Goal: Register for event/course

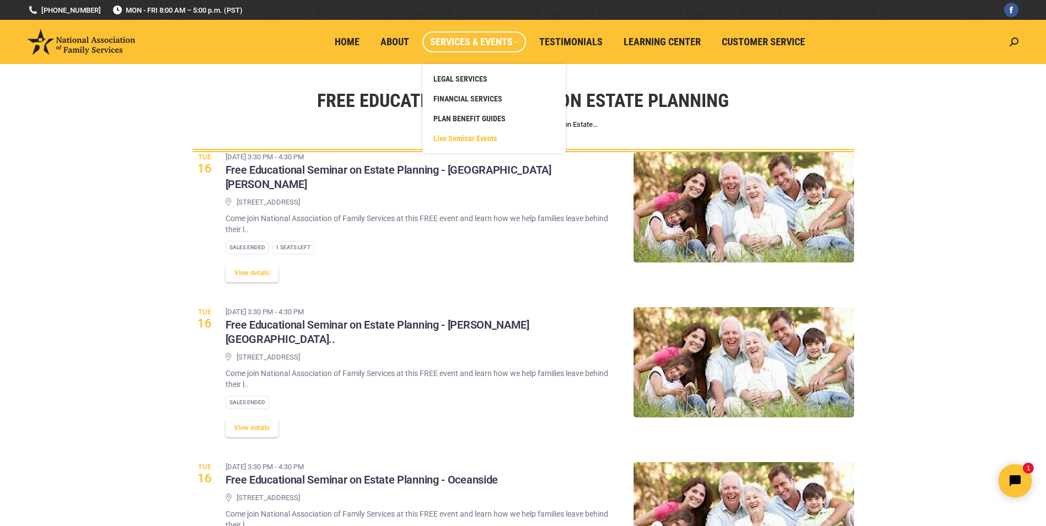
click at [469, 37] on span "Services & Events" at bounding box center [474, 42] width 88 height 12
click at [459, 140] on span "Live Seminar Events" at bounding box center [465, 138] width 63 height 10
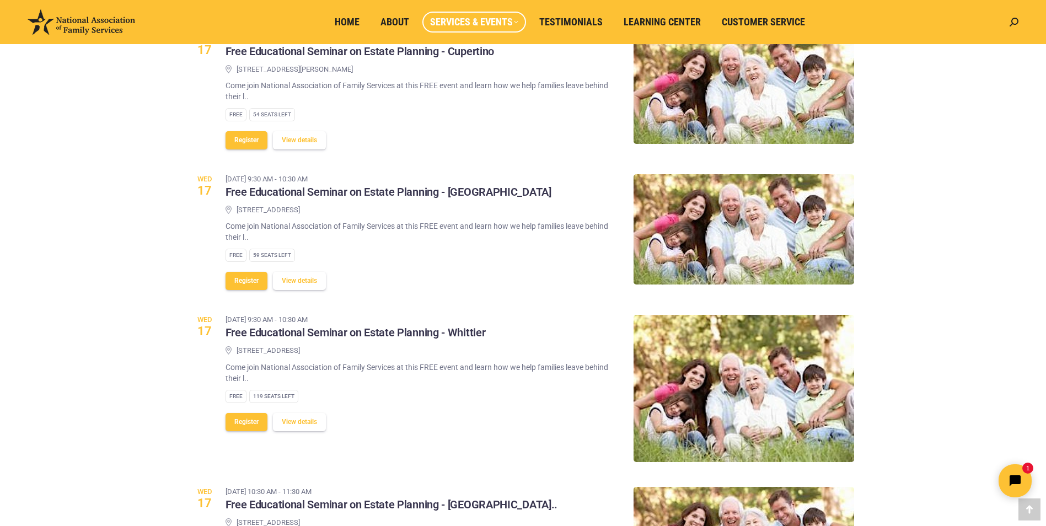
scroll to position [165, 0]
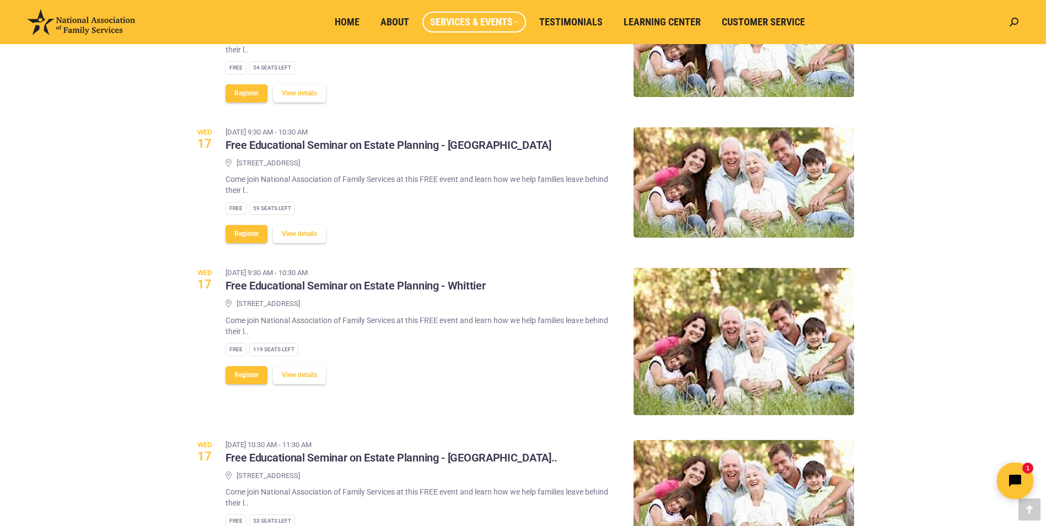
click at [1026, 474] on icon "Open chat widget" at bounding box center [1021, 481] width 17 height 17
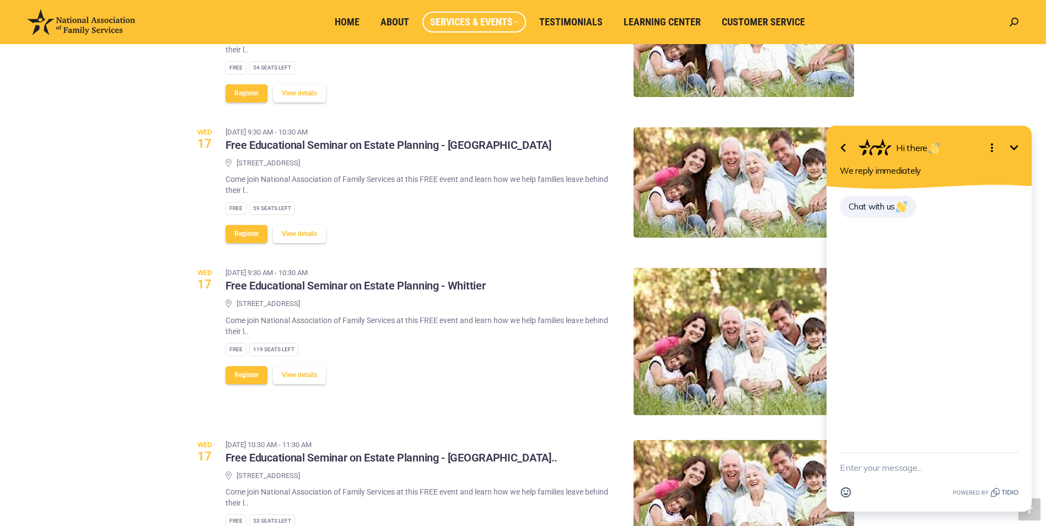
click at [1012, 147] on icon "Minimize" at bounding box center [1014, 147] width 8 height 5
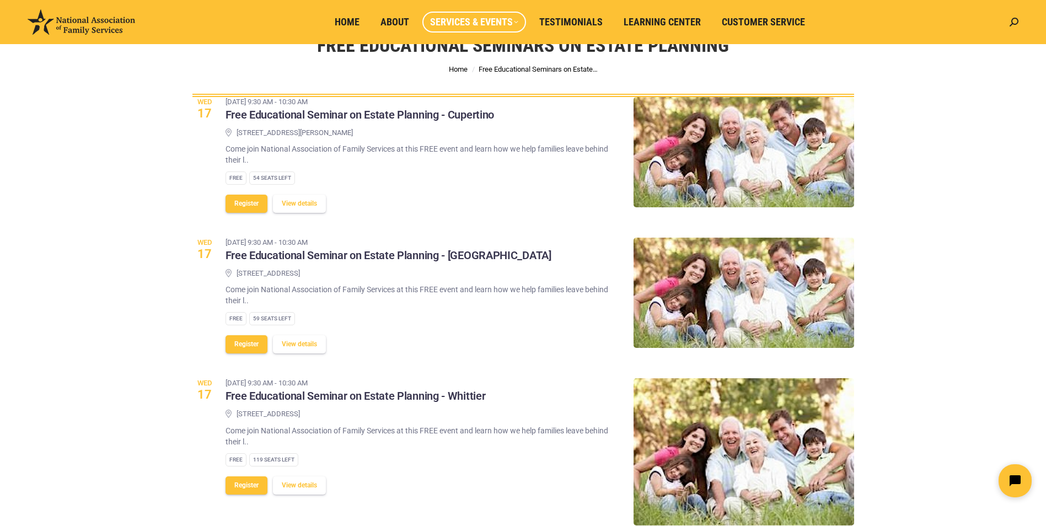
scroll to position [0, 0]
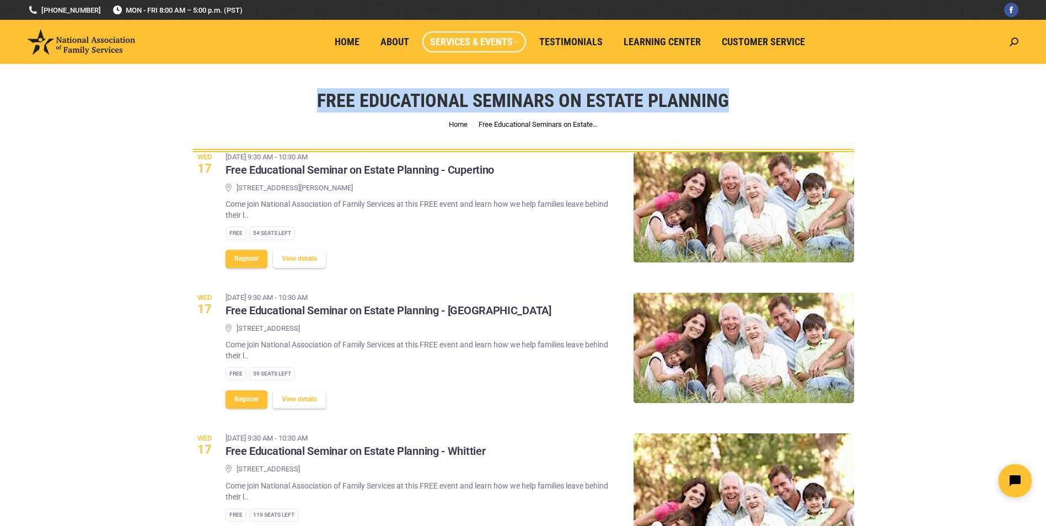
drag, startPoint x: 729, startPoint y: 100, endPoint x: 302, endPoint y: 106, distance: 427.0
click at [302, 106] on div "Free Educational Seminars on Estate Planning You are here: Home Free Educationa…" at bounding box center [523, 108] width 717 height 88
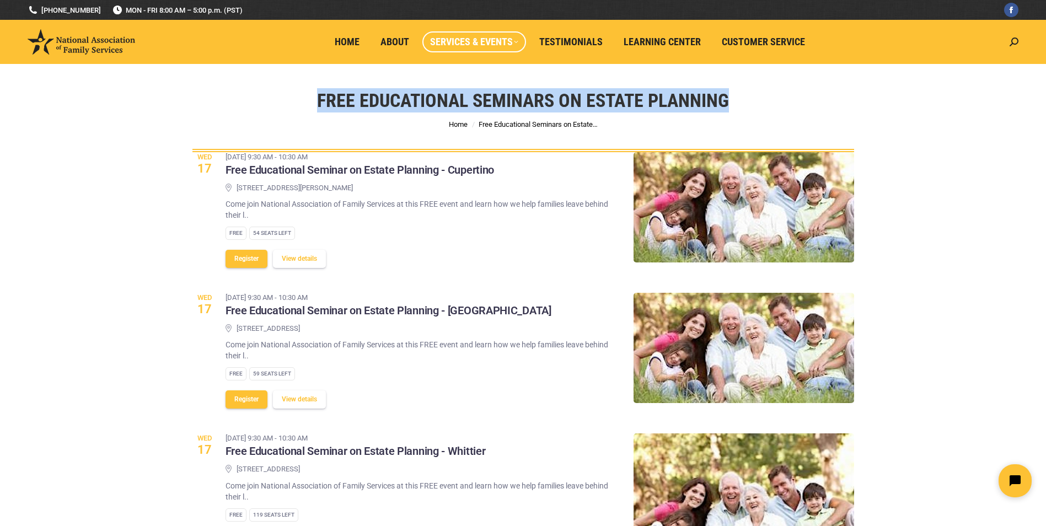
drag, startPoint x: 725, startPoint y: 100, endPoint x: 313, endPoint y: 69, distance: 413.1
click at [313, 69] on div "Free Educational Seminars on Estate Planning You are here: Home Free Educationa…" at bounding box center [523, 108] width 717 height 88
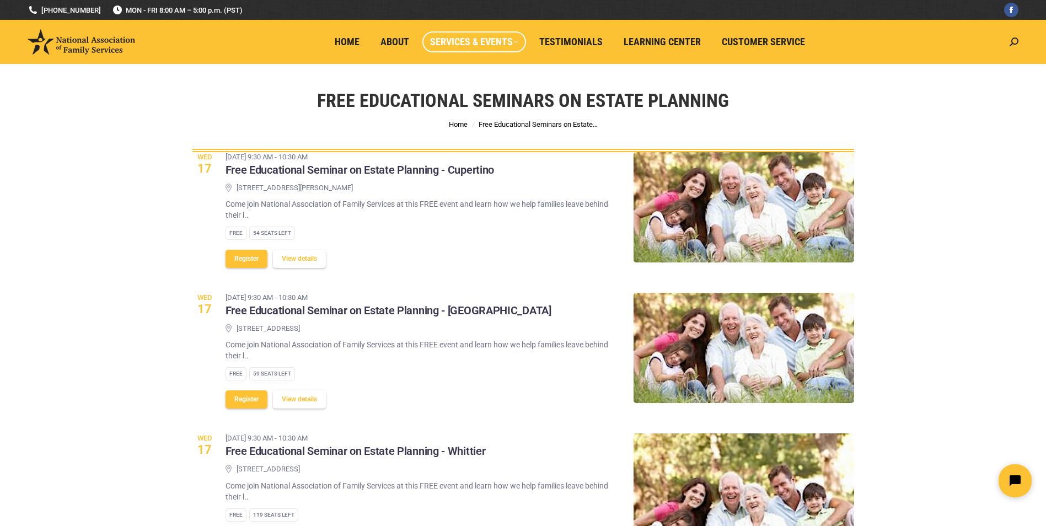
drag, startPoint x: 729, startPoint y: 101, endPoint x: 541, endPoint y: 105, distance: 187.6
click at [541, 105] on h1 "Free Educational Seminars on Estate Planning" at bounding box center [523, 100] width 412 height 24
click at [951, 85] on div "Free Educational Seminars on Estate Planning You are here: Home Free Educationa…" at bounding box center [523, 108] width 1046 height 88
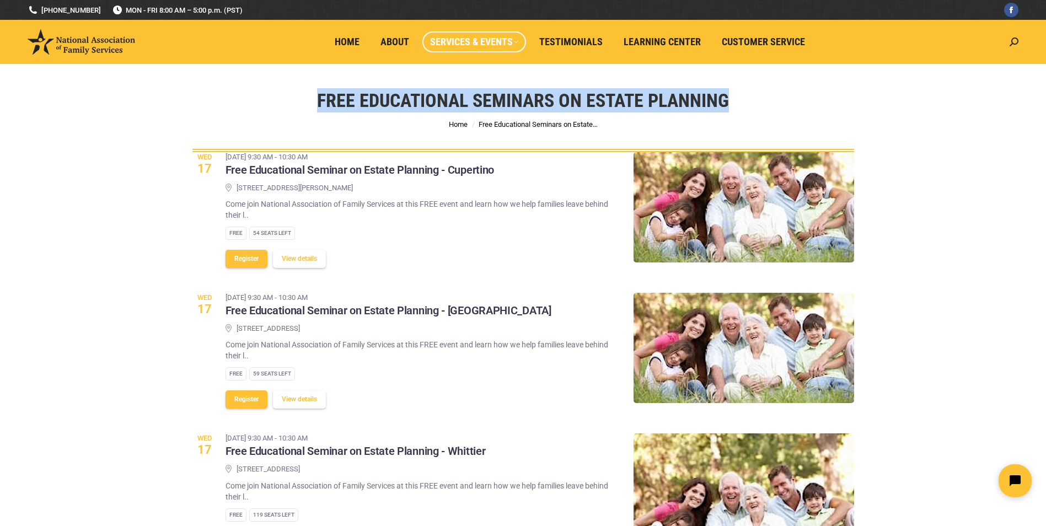
drag, startPoint x: 728, startPoint y: 99, endPoint x: 306, endPoint y: 87, distance: 421.6
click at [306, 87] on div "Free Educational Seminars on Estate Planning You are here: Home Free Educationa…" at bounding box center [523, 108] width 717 height 88
drag, startPoint x: 598, startPoint y: 124, endPoint x: 298, endPoint y: 89, distance: 302.1
click at [298, 89] on div "Free Educational Seminars on Estate Planning You are here: Home Free Educationa…" at bounding box center [523, 108] width 717 height 88
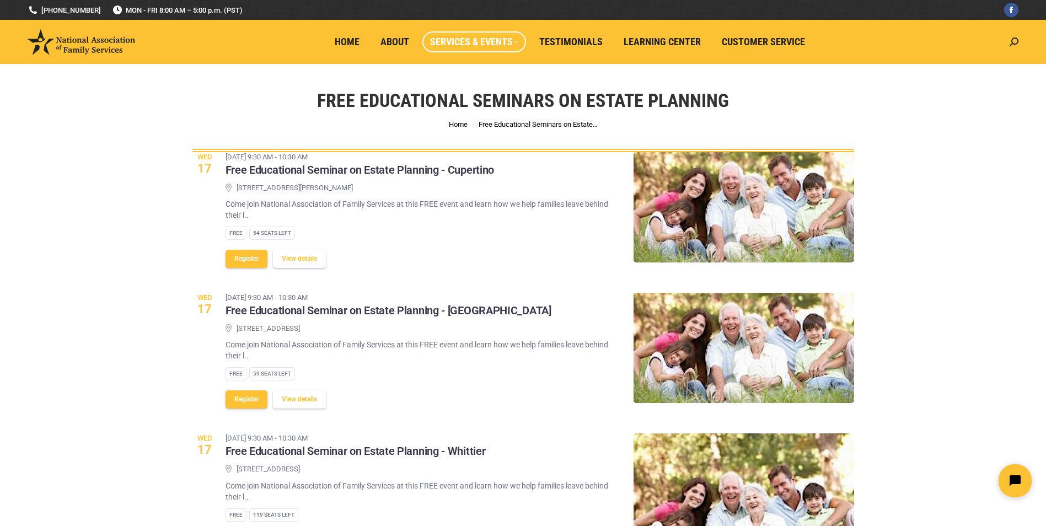
click at [605, 121] on div "Free Educational Seminars on Estate Planning You are here: Home Free Educationa…" at bounding box center [523, 108] width 717 height 88
drag, startPoint x: 605, startPoint y: 121, endPoint x: 996, endPoint y: 181, distance: 396.3
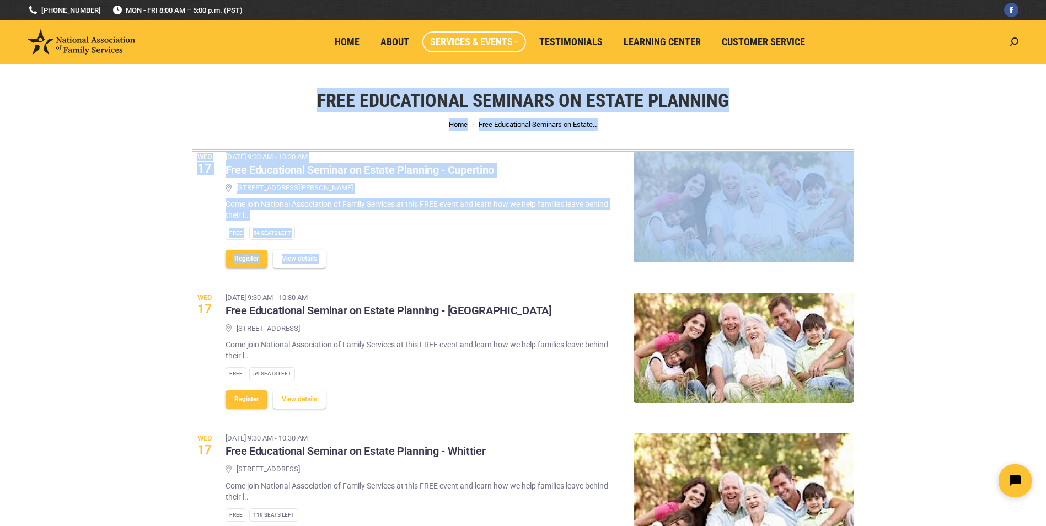
drag, startPoint x: 318, startPoint y: 99, endPoint x: 918, endPoint y: 212, distance: 610.7
